Goal: Transaction & Acquisition: Book appointment/travel/reservation

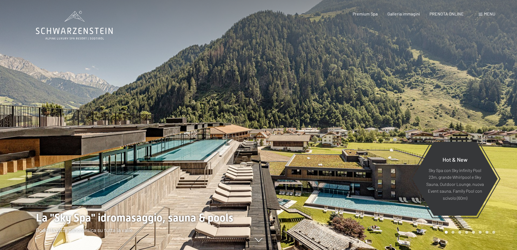
click at [487, 15] on span "Menu" at bounding box center [489, 13] width 11 height 5
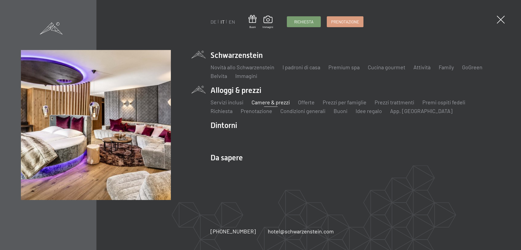
click at [274, 104] on link "Camere & prezzi" at bounding box center [271, 102] width 38 height 7
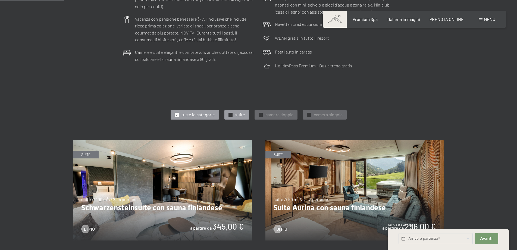
click at [239, 114] on span "suite" at bounding box center [240, 115] width 10 height 6
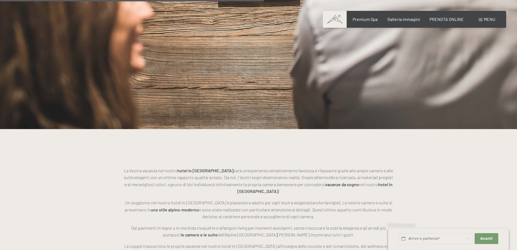
scroll to position [679, 0]
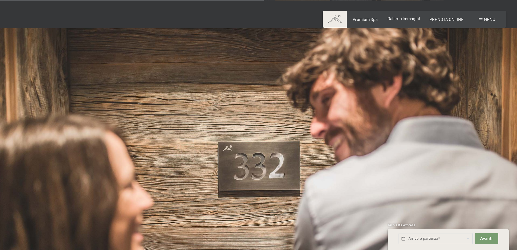
click at [402, 20] on span "Galleria immagini" at bounding box center [404, 18] width 33 height 5
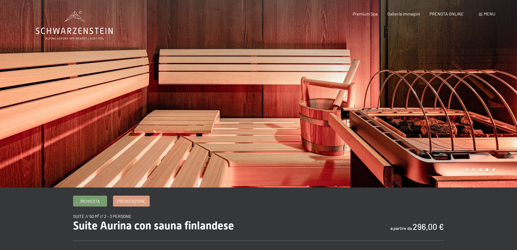
click at [497, 80] on div at bounding box center [388, 94] width 259 height 188
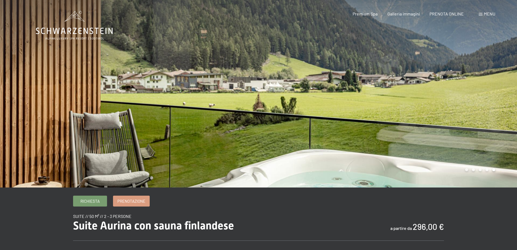
click at [494, 87] on div at bounding box center [388, 94] width 259 height 188
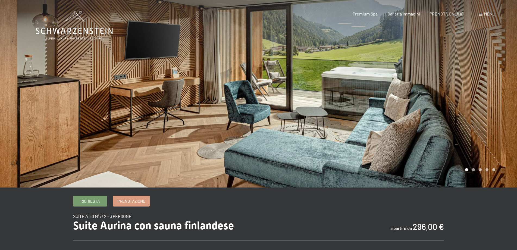
click at [494, 87] on div at bounding box center [388, 94] width 259 height 188
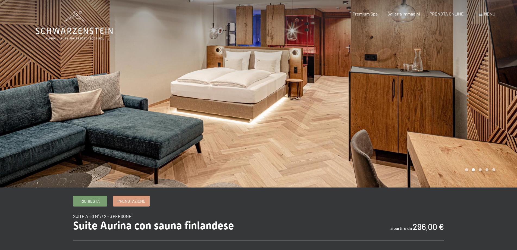
click at [494, 87] on div at bounding box center [388, 94] width 259 height 188
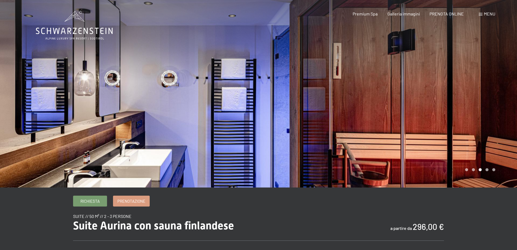
click at [494, 87] on div at bounding box center [388, 94] width 259 height 188
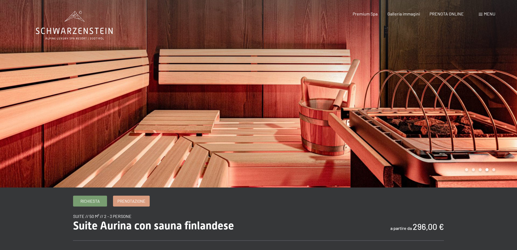
click at [494, 87] on div at bounding box center [388, 94] width 259 height 188
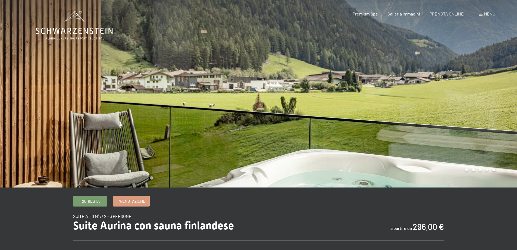
click at [494, 87] on div at bounding box center [388, 94] width 259 height 188
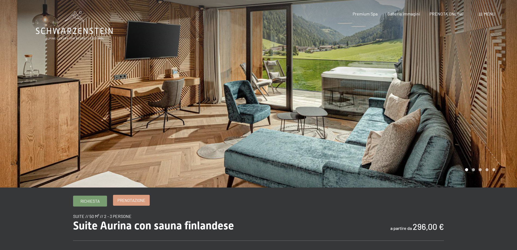
click at [132, 201] on span "Prenotazione" at bounding box center [131, 201] width 28 height 6
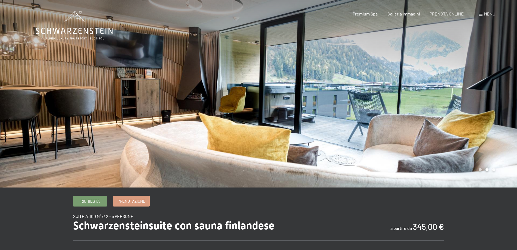
click at [466, 83] on div at bounding box center [388, 94] width 259 height 188
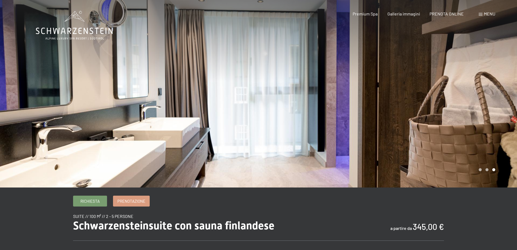
click at [466, 83] on div at bounding box center [388, 94] width 259 height 188
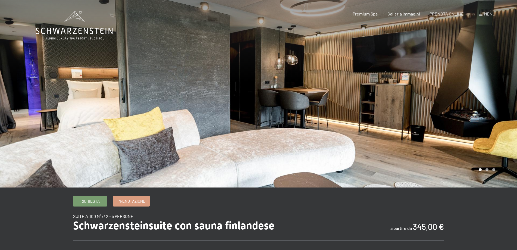
click at [466, 83] on div at bounding box center [388, 94] width 259 height 188
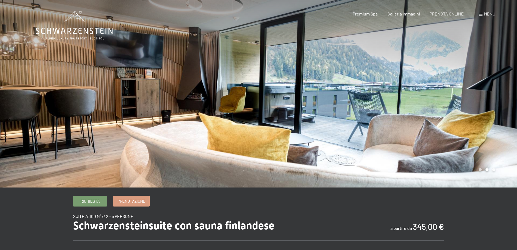
click at [466, 83] on div at bounding box center [388, 94] width 259 height 188
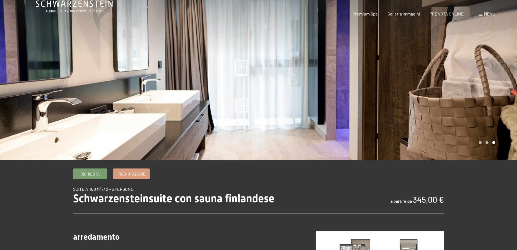
scroll to position [82, 0]
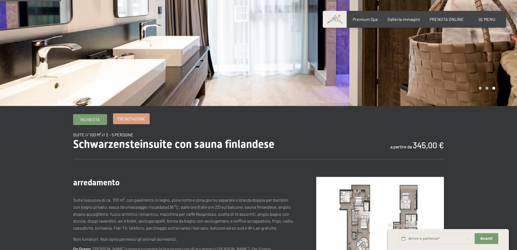
click at [128, 118] on span "Prenotazione" at bounding box center [131, 119] width 28 height 6
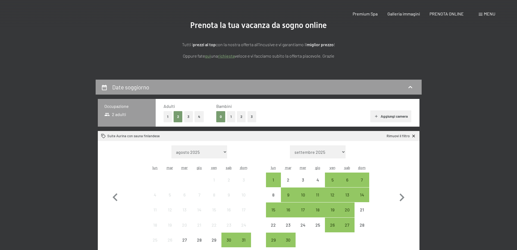
scroll to position [109, 0]
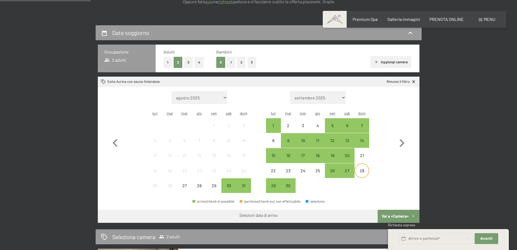
click at [366, 173] on div "28" at bounding box center [362, 176] width 14 height 14
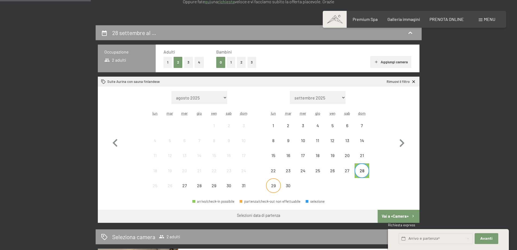
click at [274, 184] on div "29" at bounding box center [274, 190] width 14 height 14
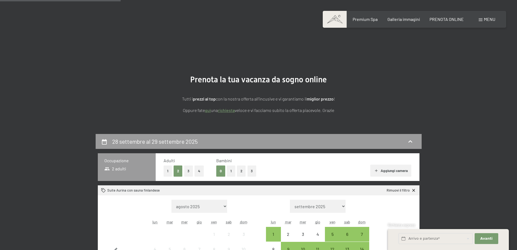
scroll to position [163, 0]
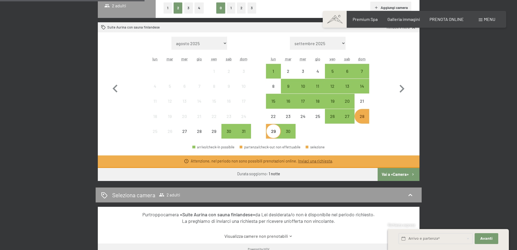
click at [275, 129] on div "29" at bounding box center [274, 136] width 14 height 14
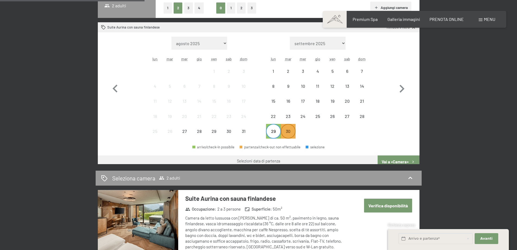
click at [289, 134] on div "30" at bounding box center [289, 136] width 14 height 14
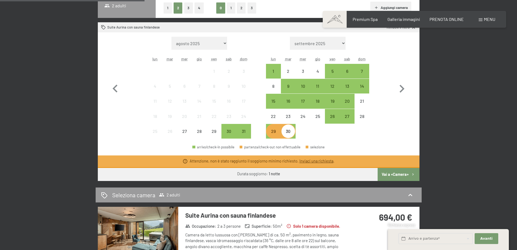
scroll to position [272, 0]
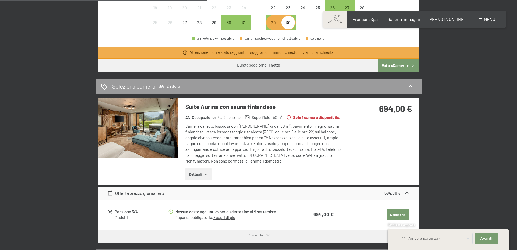
click at [393, 66] on button "Vai a «Camera»" at bounding box center [399, 65] width 42 height 13
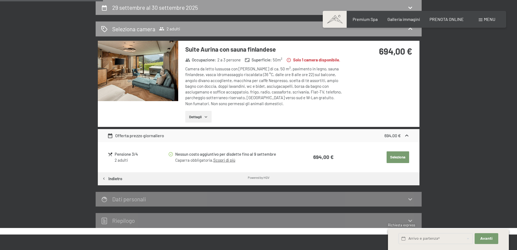
click at [201, 125] on div "Suite Aurina con sauna finlandese Occupazione : 2 a 3 persone Superficie : 50 m…" at bounding box center [262, 84] width 169 height 86
click at [202, 122] on button "Dettagli" at bounding box center [198, 117] width 26 height 12
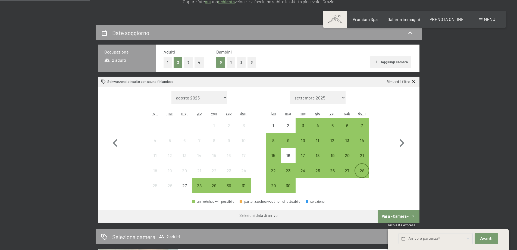
click at [364, 173] on div "28" at bounding box center [362, 176] width 14 height 14
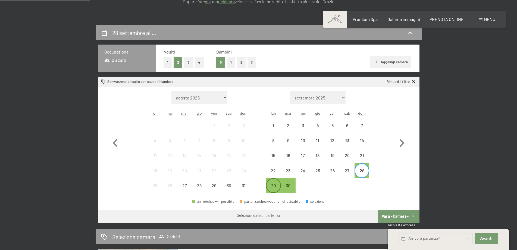
click at [277, 186] on div "29" at bounding box center [274, 190] width 14 height 14
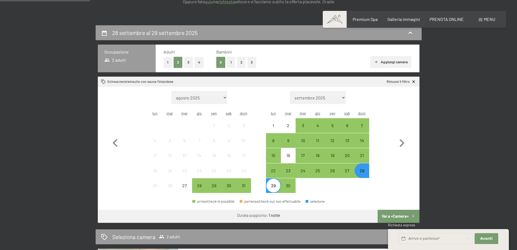
click at [402, 216] on button "Vai a «Camera»" at bounding box center [399, 216] width 42 height 13
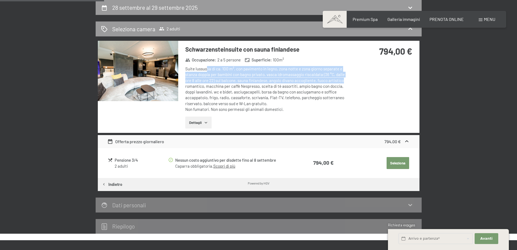
drag, startPoint x: 206, startPoint y: 68, endPoint x: 340, endPoint y: 80, distance: 134.3
click at [340, 80] on div "Suite lussuosa di ca. 100 m², con pavimento in legno, zona notte e zona giorno …" at bounding box center [266, 89] width 162 height 46
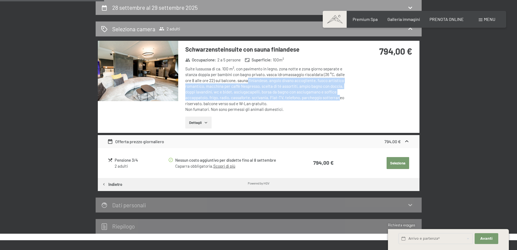
drag, startPoint x: 246, startPoint y: 78, endPoint x: 337, endPoint y: 96, distance: 93.1
click at [337, 96] on div "Suite lussuosa di ca. 100 m², con pavimento in legno, zona notte e zona giorno …" at bounding box center [266, 89] width 162 height 46
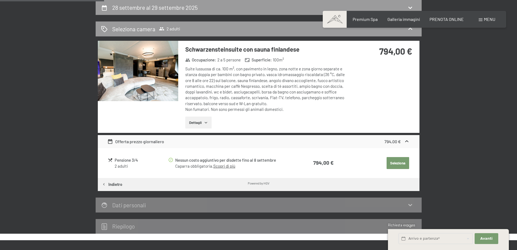
click at [196, 124] on button "Dettagli" at bounding box center [198, 123] width 26 height 12
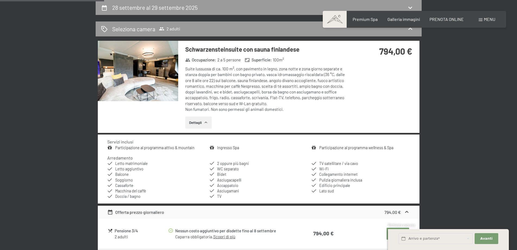
click at [152, 76] on img at bounding box center [138, 71] width 80 height 60
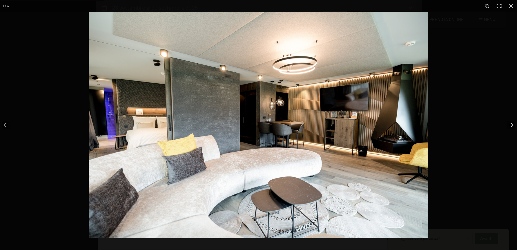
click at [508, 125] on button "button" at bounding box center [507, 124] width 19 height 27
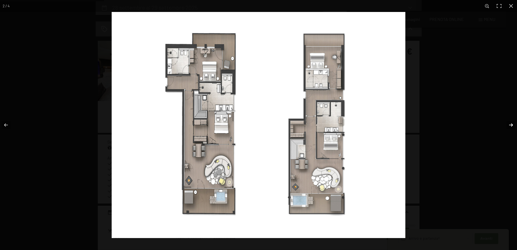
click at [509, 124] on button "button" at bounding box center [507, 124] width 19 height 27
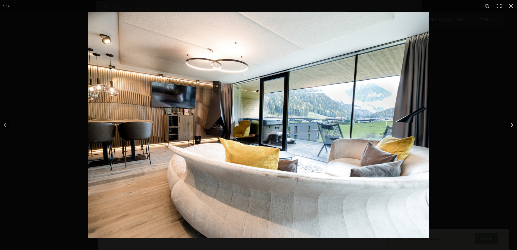
click at [508, 124] on button "button" at bounding box center [507, 124] width 19 height 27
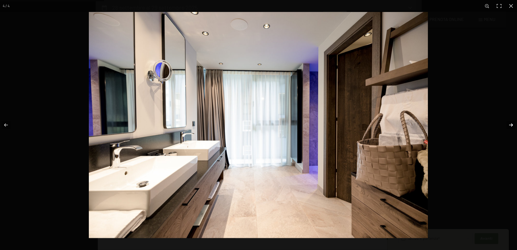
click at [508, 124] on button "button" at bounding box center [507, 124] width 19 height 27
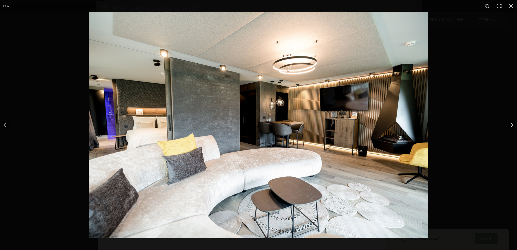
click at [508, 124] on button "button" at bounding box center [507, 124] width 19 height 27
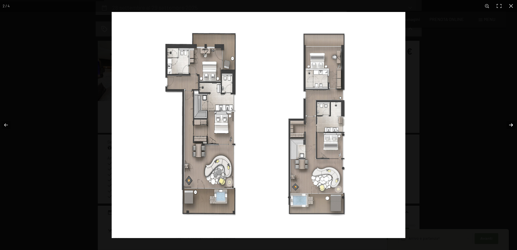
click at [508, 124] on button "button" at bounding box center [507, 124] width 19 height 27
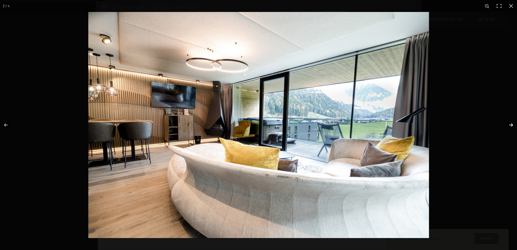
click at [508, 124] on button "button" at bounding box center [507, 124] width 19 height 27
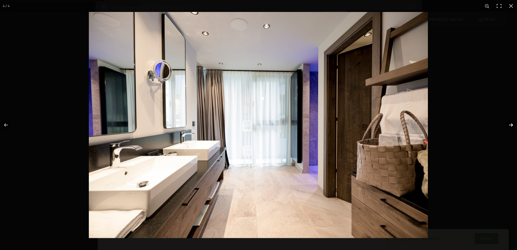
click at [508, 124] on button "button" at bounding box center [507, 124] width 19 height 27
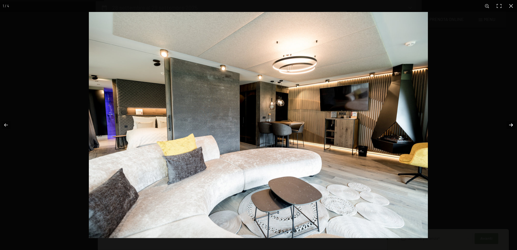
click at [508, 124] on button "button" at bounding box center [507, 124] width 19 height 27
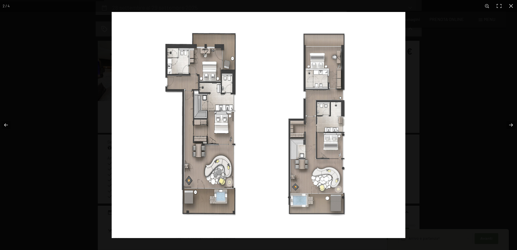
click at [333, 143] on img at bounding box center [259, 125] width 294 height 226
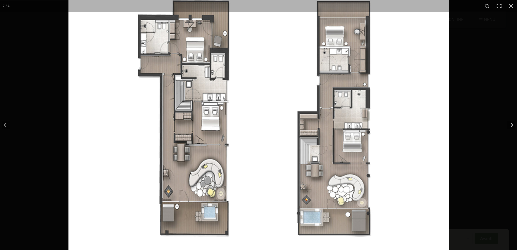
click at [514, 130] on button "button" at bounding box center [507, 124] width 19 height 27
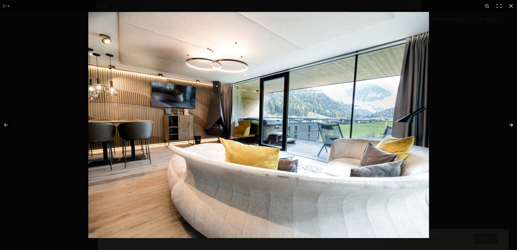
click at [514, 128] on button "button" at bounding box center [507, 124] width 19 height 27
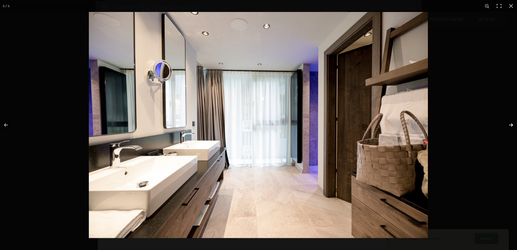
click at [514, 127] on button "button" at bounding box center [507, 124] width 19 height 27
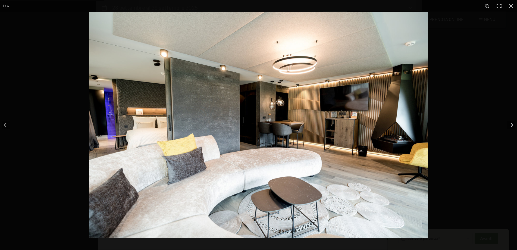
click at [514, 127] on button "button" at bounding box center [507, 124] width 19 height 27
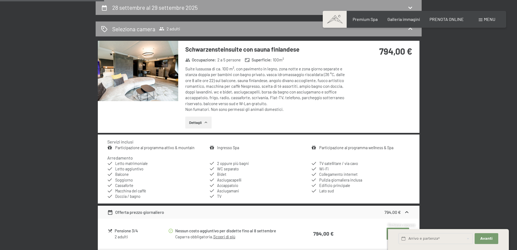
click at [0, 0] on button "button" at bounding box center [0, 0] width 0 height 0
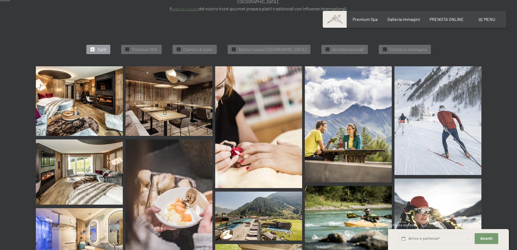
scroll to position [82, 0]
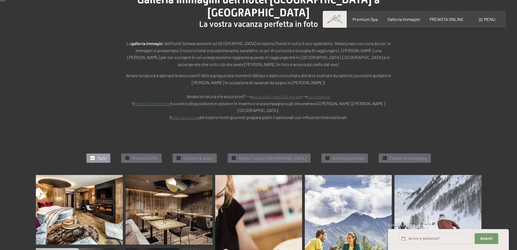
click at [240, 139] on span "Consenso marketing*" at bounding box center [227, 140] width 41 height 5
click at [204, 139] on input "Consenso marketing*" at bounding box center [200, 140] width 5 height 5
click at [91, 156] on span "✓" at bounding box center [92, 158] width 2 height 4
click at [238, 139] on span "Consenso marketing*" at bounding box center [227, 140] width 41 height 5
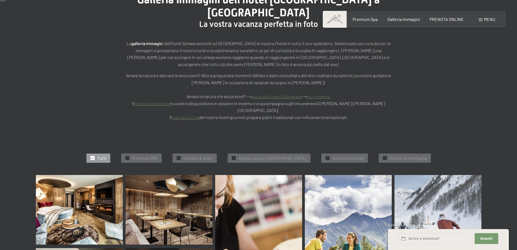
click at [204, 139] on input "Consenso marketing*" at bounding box center [200, 140] width 5 height 5
click at [228, 139] on span "Consenso marketing*" at bounding box center [227, 140] width 41 height 5
click at [204, 139] on input "Consenso marketing*" at bounding box center [200, 140] width 5 height 5
click at [228, 138] on span "Consenso marketing*" at bounding box center [227, 140] width 41 height 5
click at [204, 138] on input "Consenso marketing*" at bounding box center [200, 140] width 5 height 5
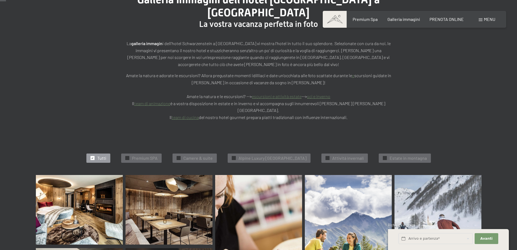
checkbox input "false"
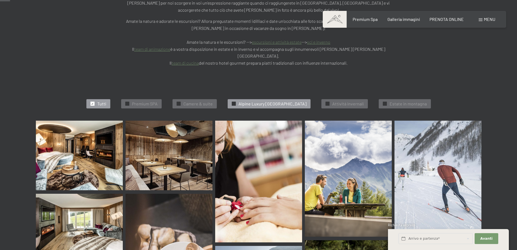
click at [241, 101] on span "Alpine Luxury [GEOGRAPHIC_DATA]" at bounding box center [273, 104] width 68 height 6
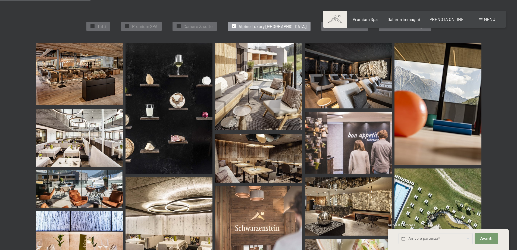
scroll to position [50, 0]
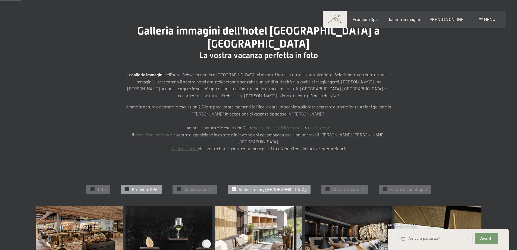
click at [145, 186] on span "Premium SPA" at bounding box center [145, 189] width 26 height 6
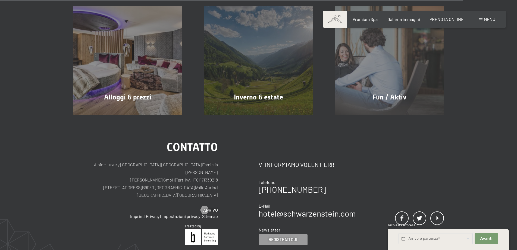
scroll to position [1185, 0]
